Goal: Task Accomplishment & Management: Use online tool/utility

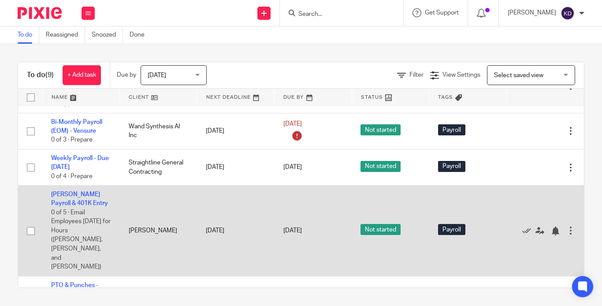
scroll to position [9, 0]
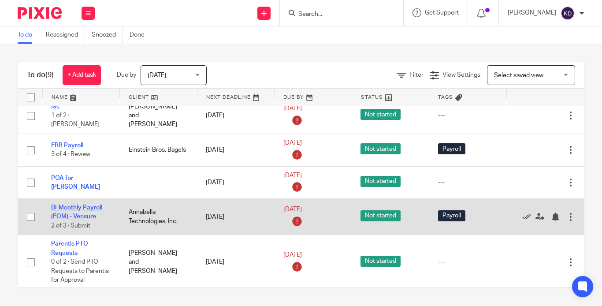
click at [85, 204] on link "Bi-Monthly Payroll (EOM) - Vensure" at bounding box center [76, 211] width 51 height 15
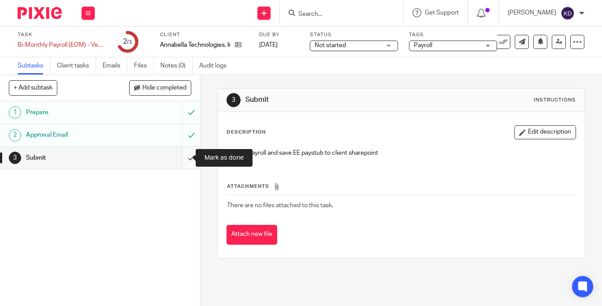
click at [179, 157] on input "submit" at bounding box center [100, 158] width 200 height 22
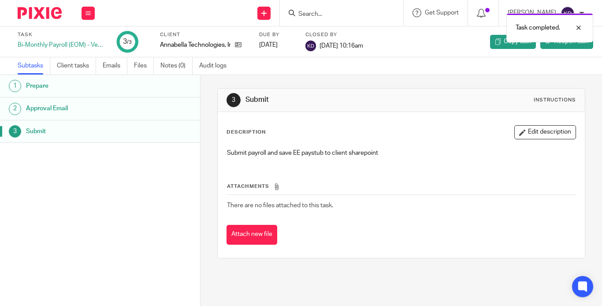
click at [33, 9] on img at bounding box center [40, 13] width 44 height 12
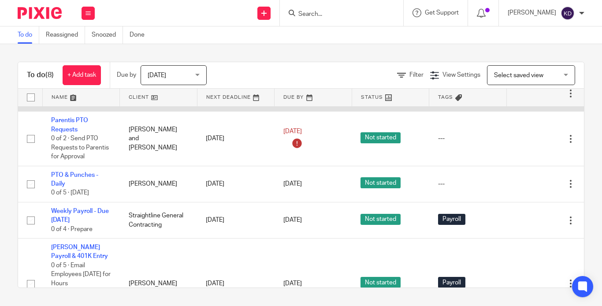
scroll to position [149, 0]
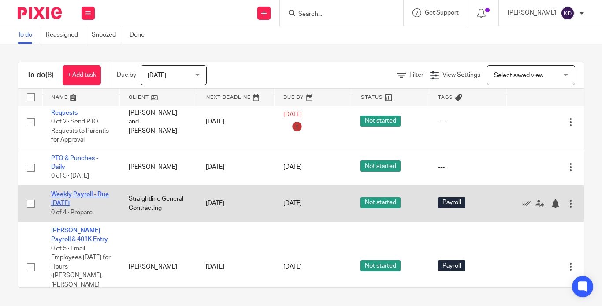
click at [67, 199] on link "Weekly Payroll - Due [DATE]" at bounding box center [80, 198] width 58 height 15
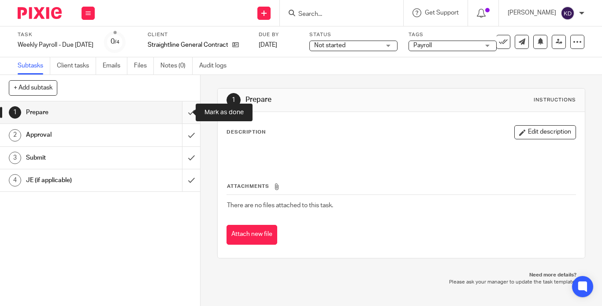
click at [184, 113] on input "submit" at bounding box center [100, 112] width 200 height 22
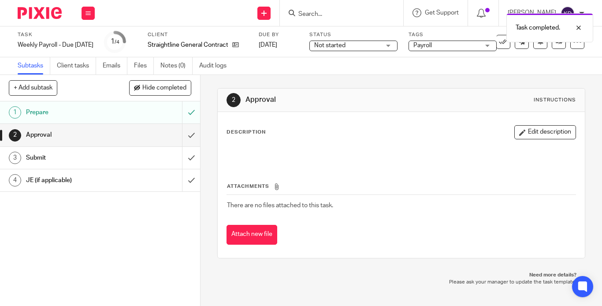
click at [32, 12] on img at bounding box center [40, 13] width 44 height 12
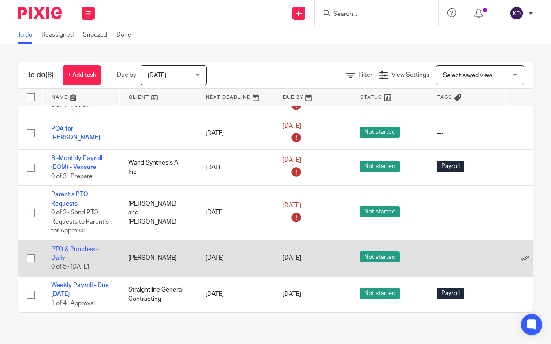
scroll to position [124, 0]
